Goal: Entertainment & Leisure: Consume media (video, audio)

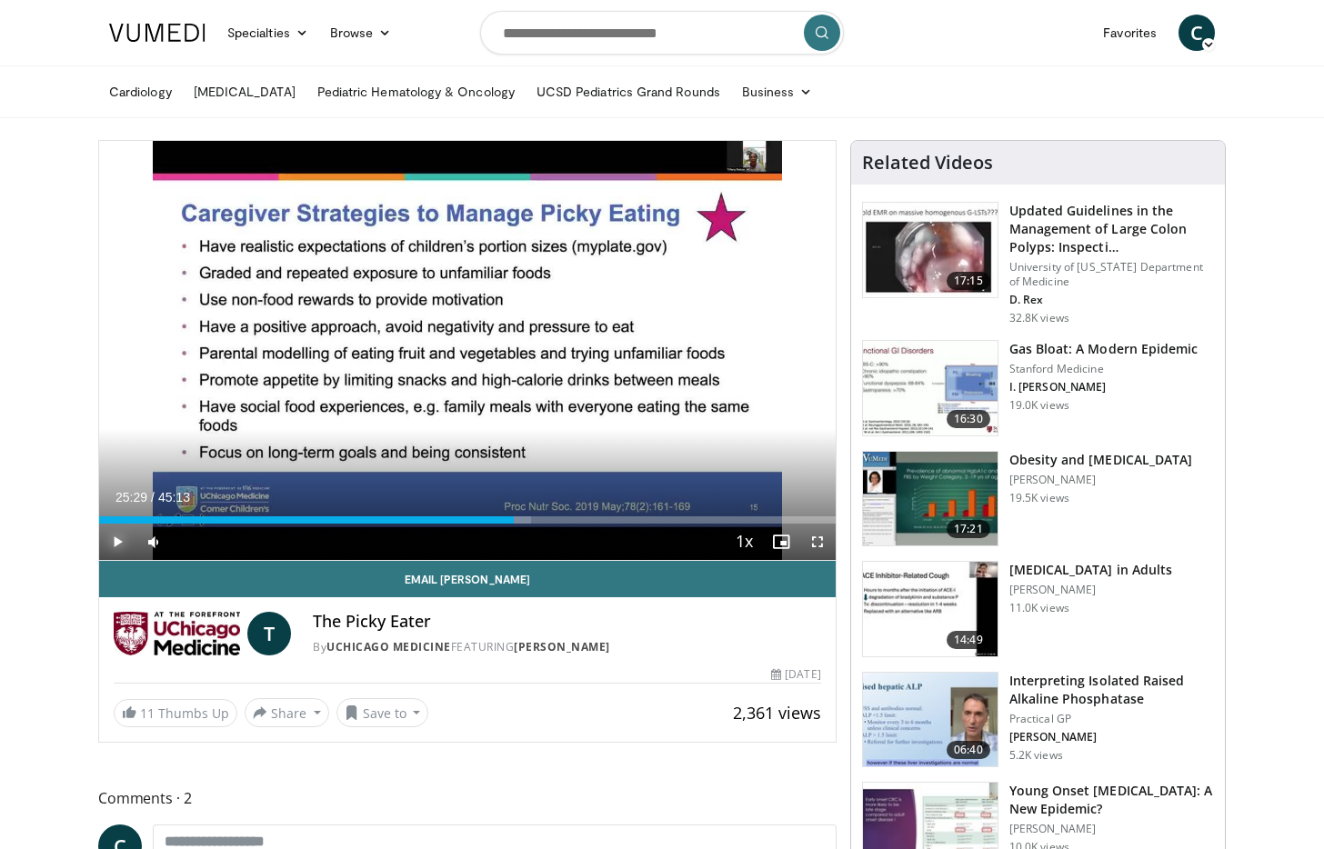
click at [122, 540] on span "Video Player" at bounding box center [117, 542] width 36 height 36
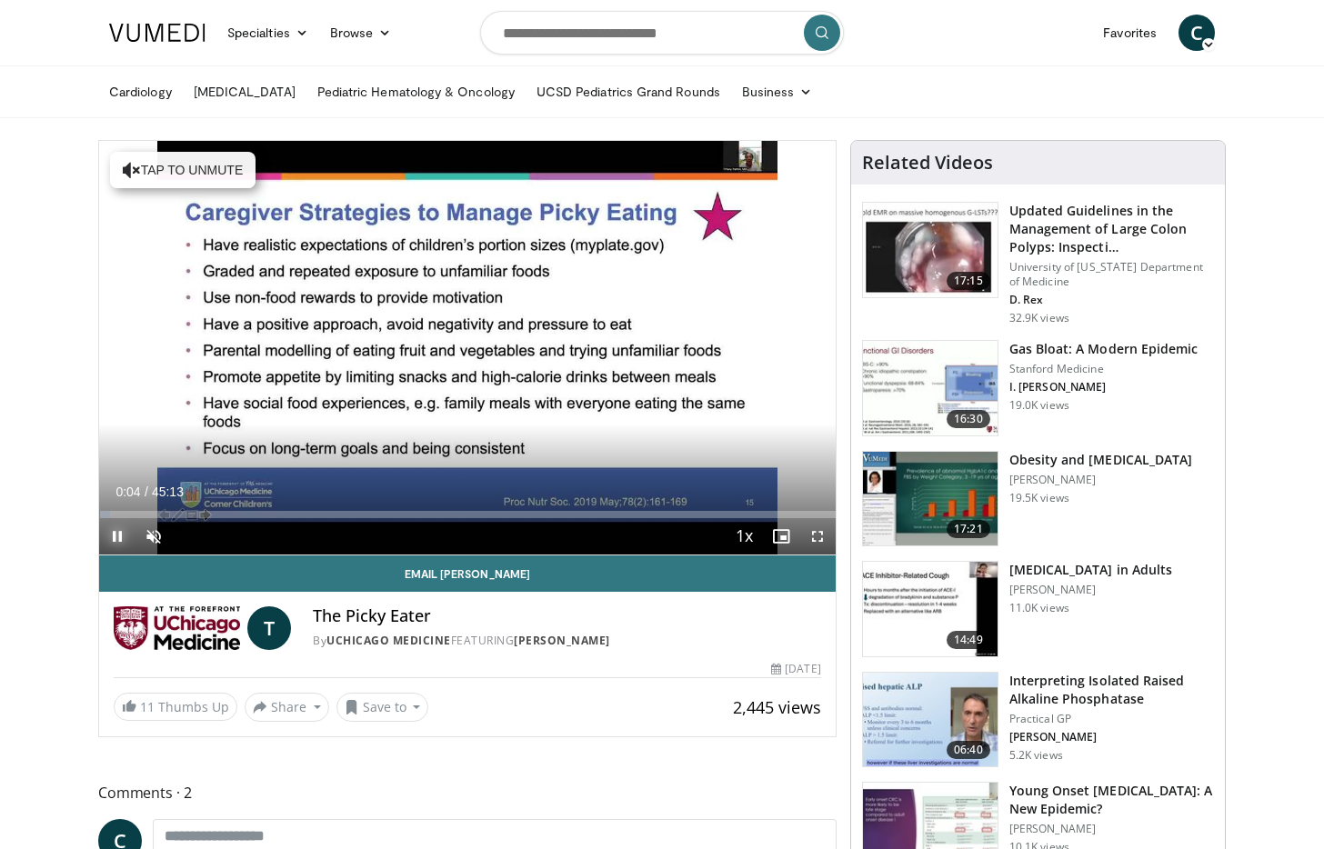
click at [121, 538] on span "Video Player" at bounding box center [117, 536] width 36 height 36
click at [155, 533] on span "Video Player" at bounding box center [153, 536] width 36 height 36
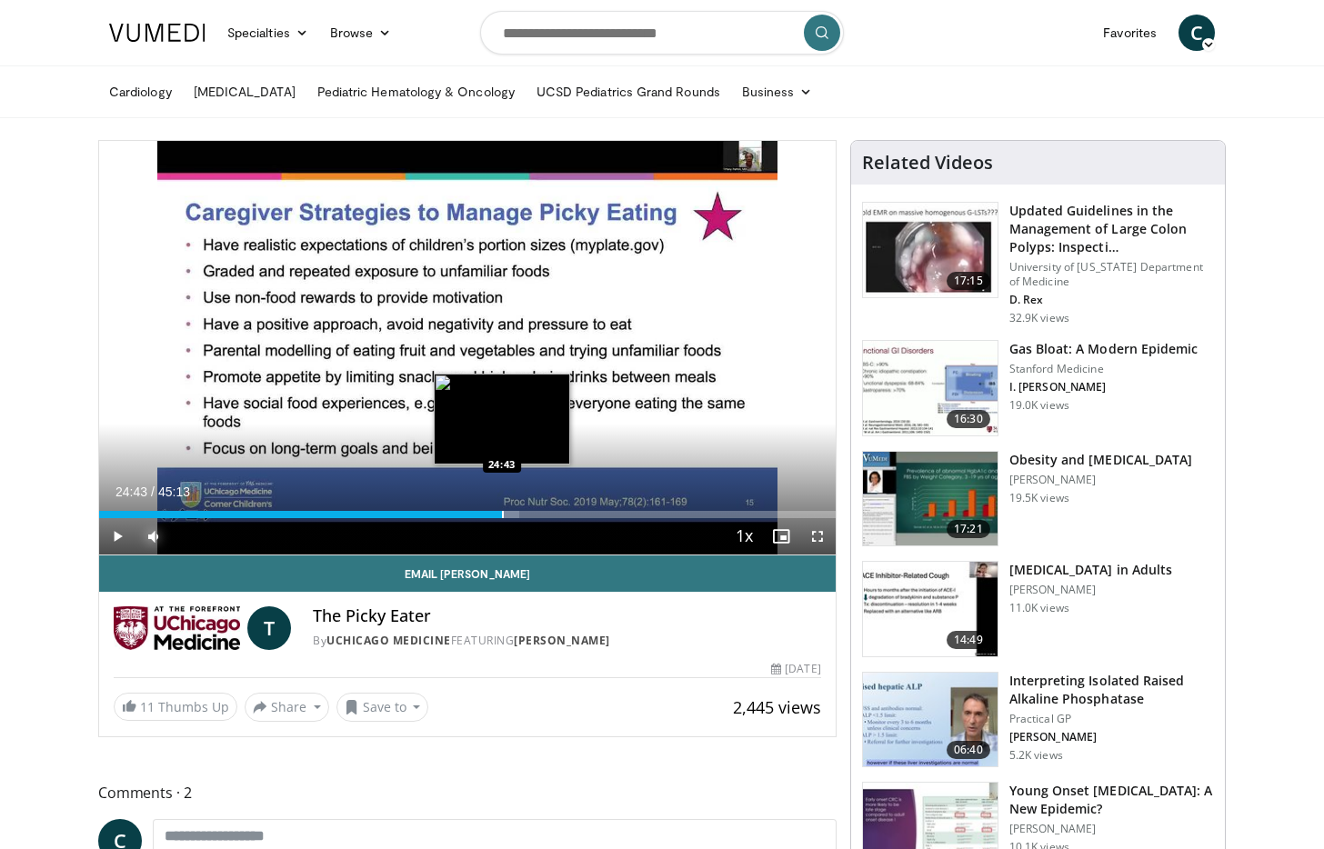
drag, startPoint x: 101, startPoint y: 517, endPoint x: 502, endPoint y: 516, distance: 401.0
click at [502, 516] on div "Progress Bar" at bounding box center [503, 514] width 2 height 7
drag, startPoint x: 554, startPoint y: 517, endPoint x: 543, endPoint y: 516, distance: 10.9
click at [543, 516] on video-js "**********" at bounding box center [467, 348] width 736 height 415
